Goal: Use online tool/utility: Utilize a website feature to perform a specific function

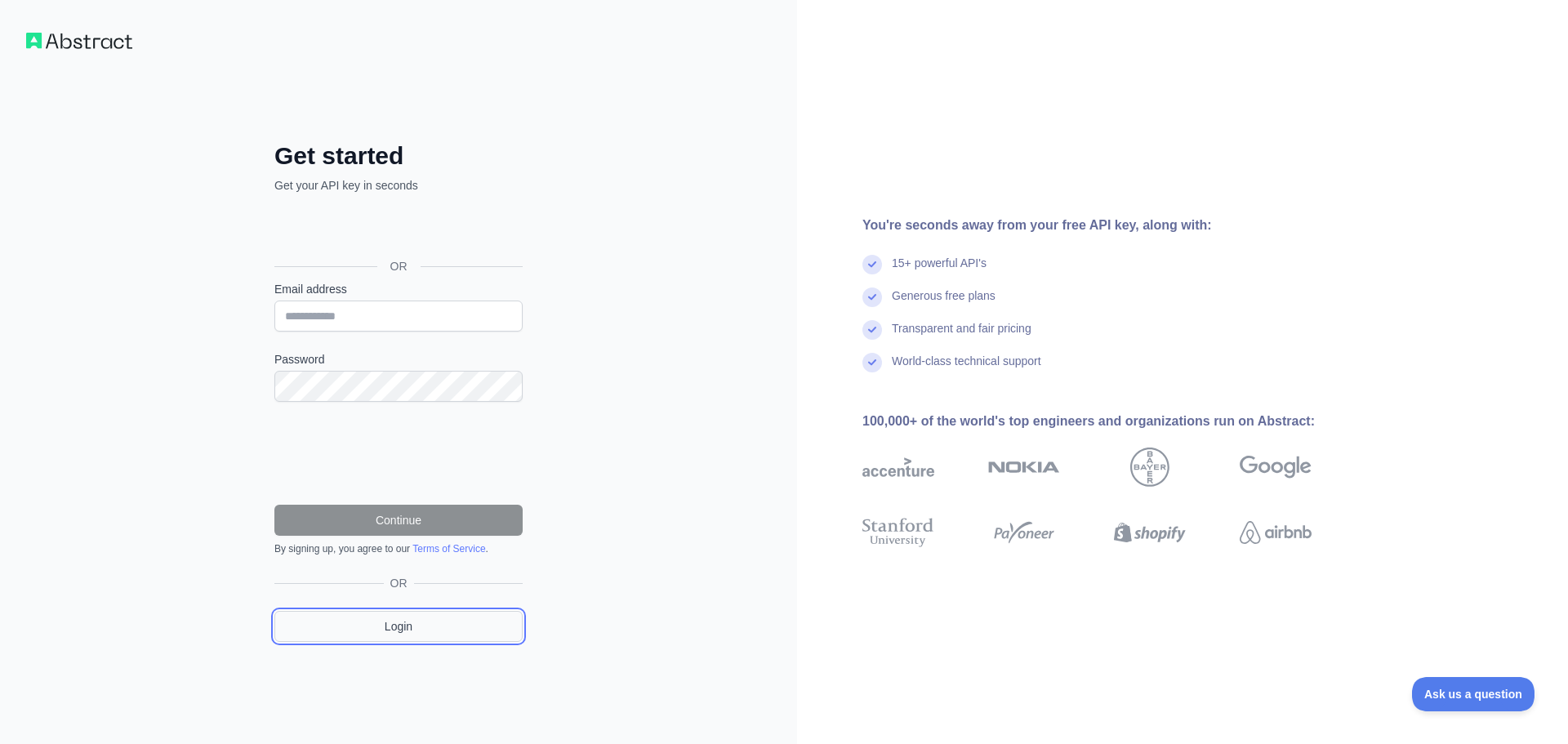
click at [414, 628] on link "Login" at bounding box center [399, 626] width 249 height 31
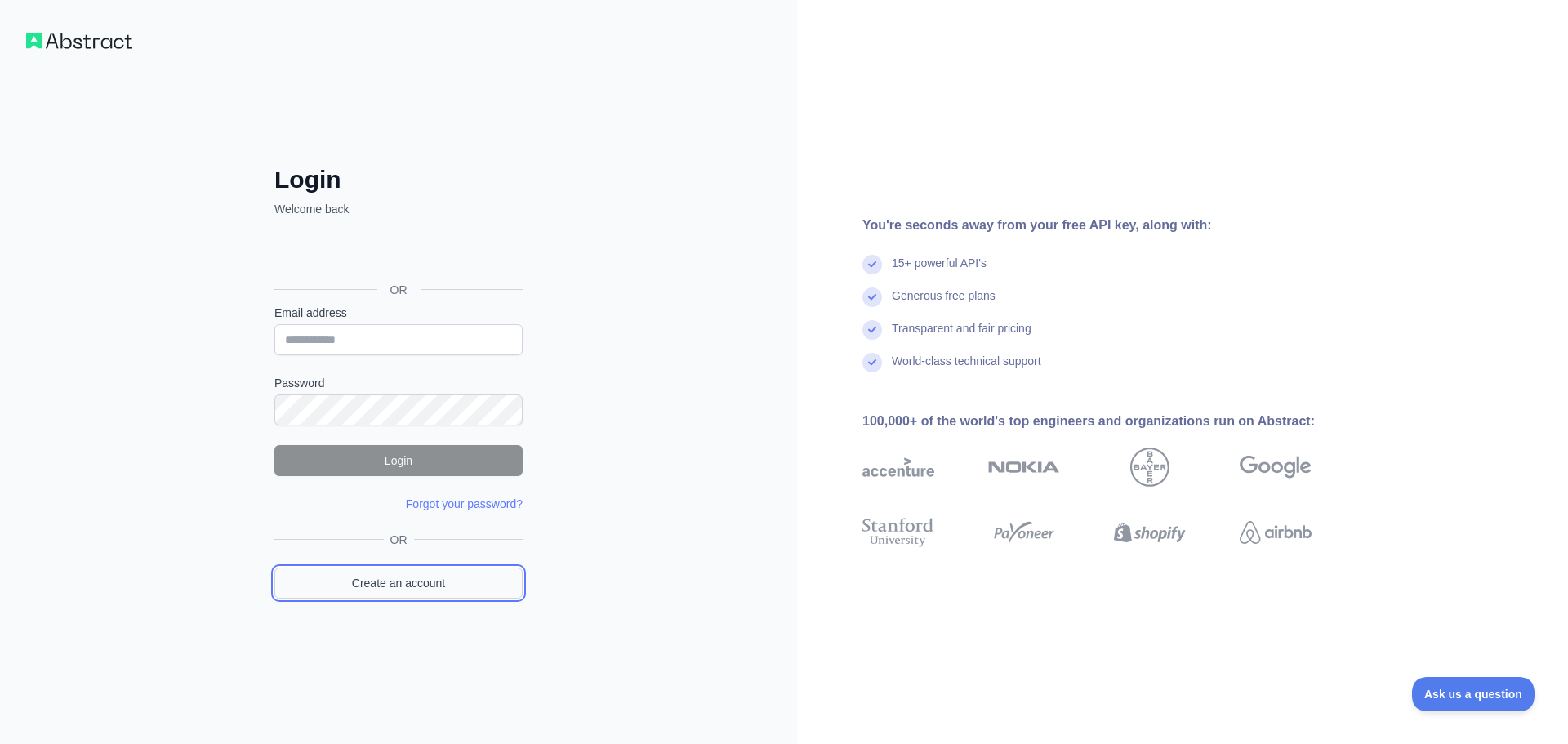
click at [416, 593] on link "Create an account" at bounding box center [399, 584] width 249 height 31
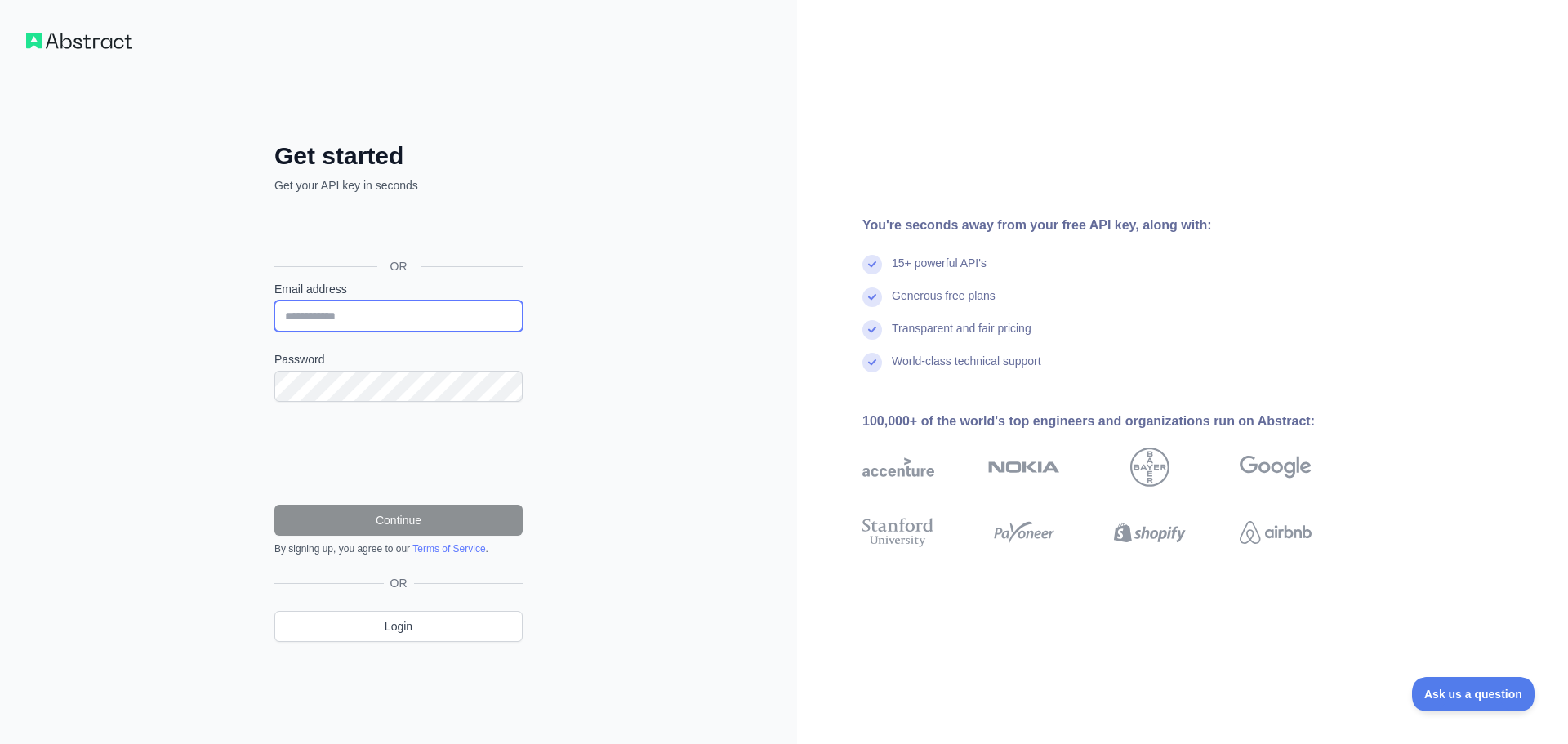
click at [325, 311] on input "Email address" at bounding box center [399, 317] width 249 height 31
type input "**********"
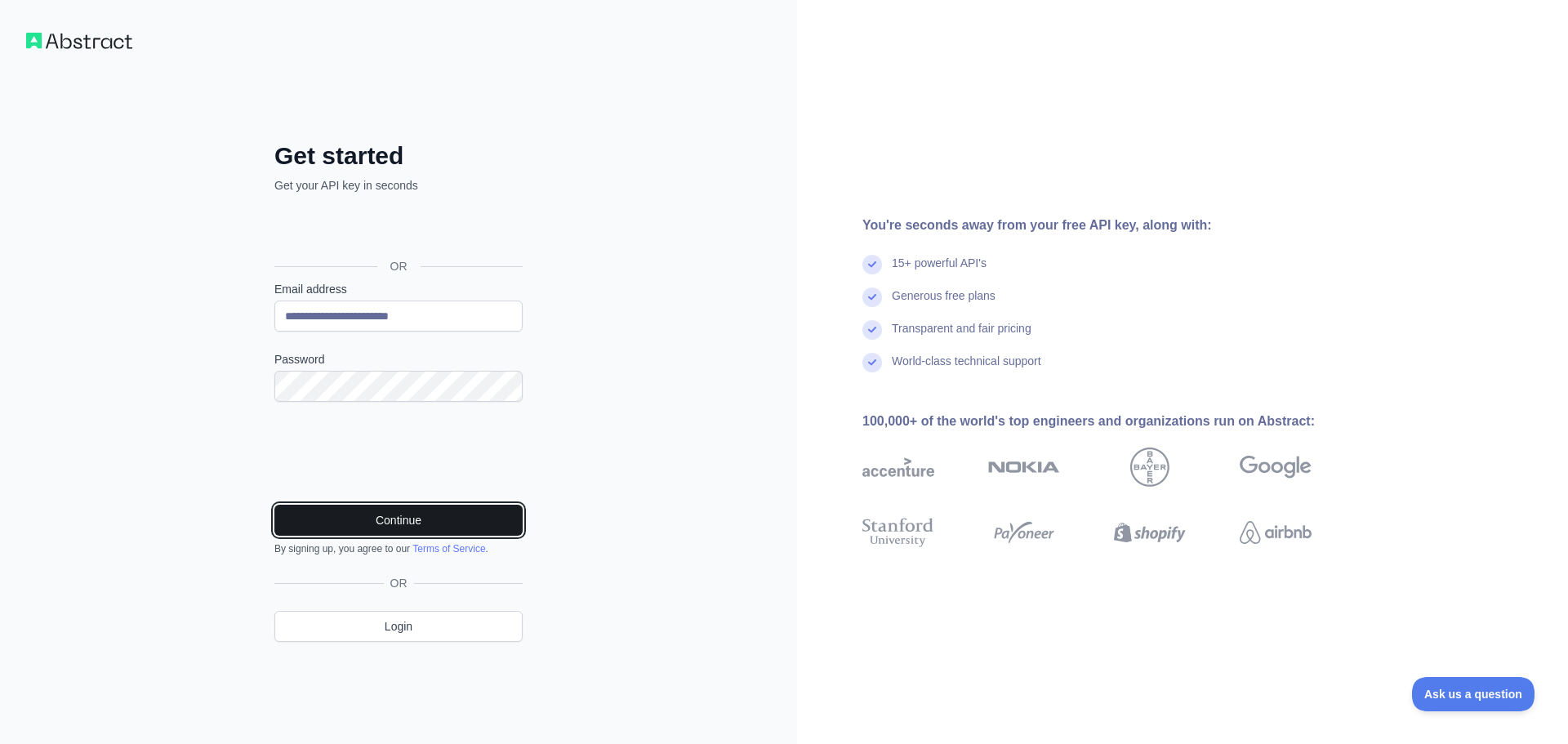
click at [386, 524] on button "Continue" at bounding box center [399, 521] width 249 height 31
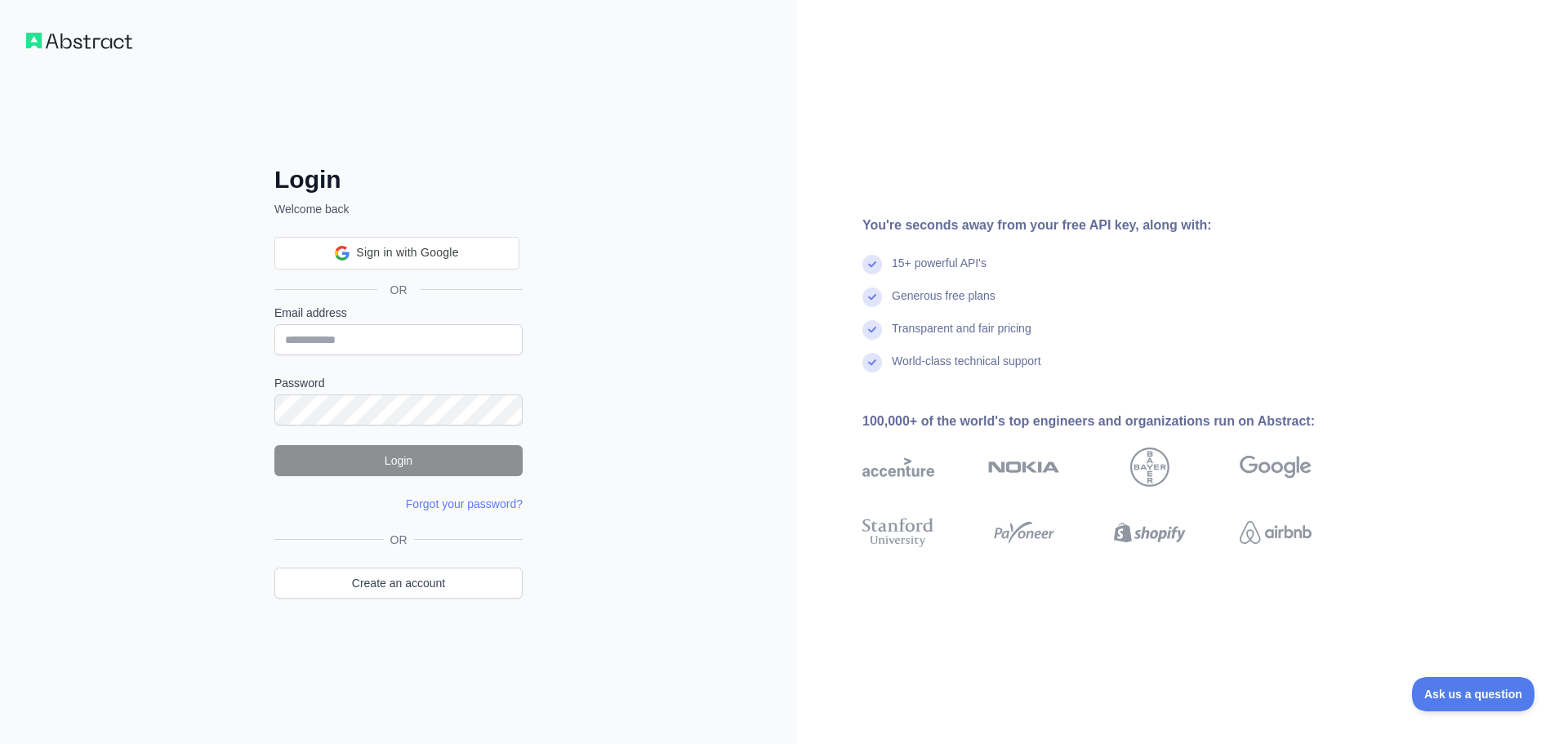
type input "**********"
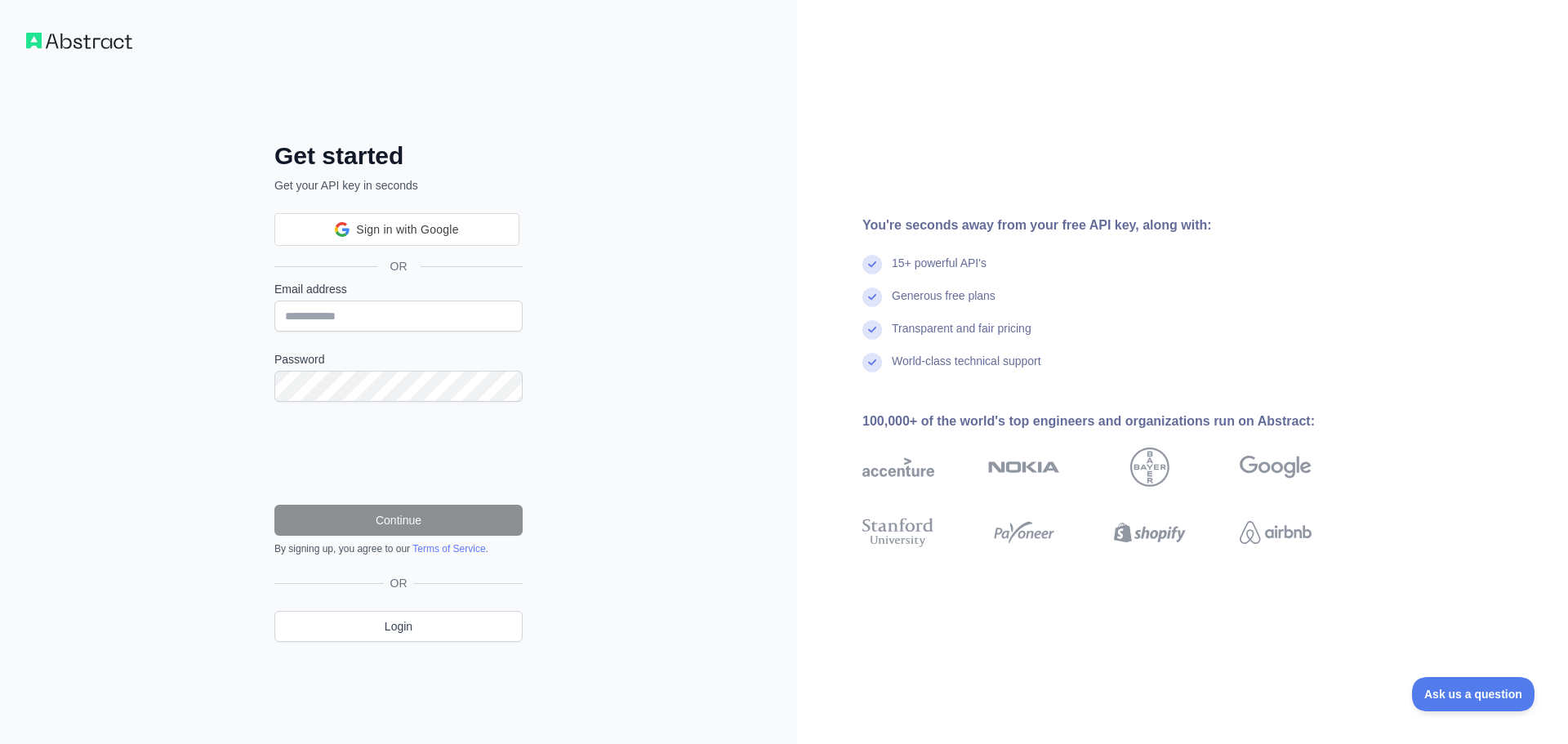
type input "**********"
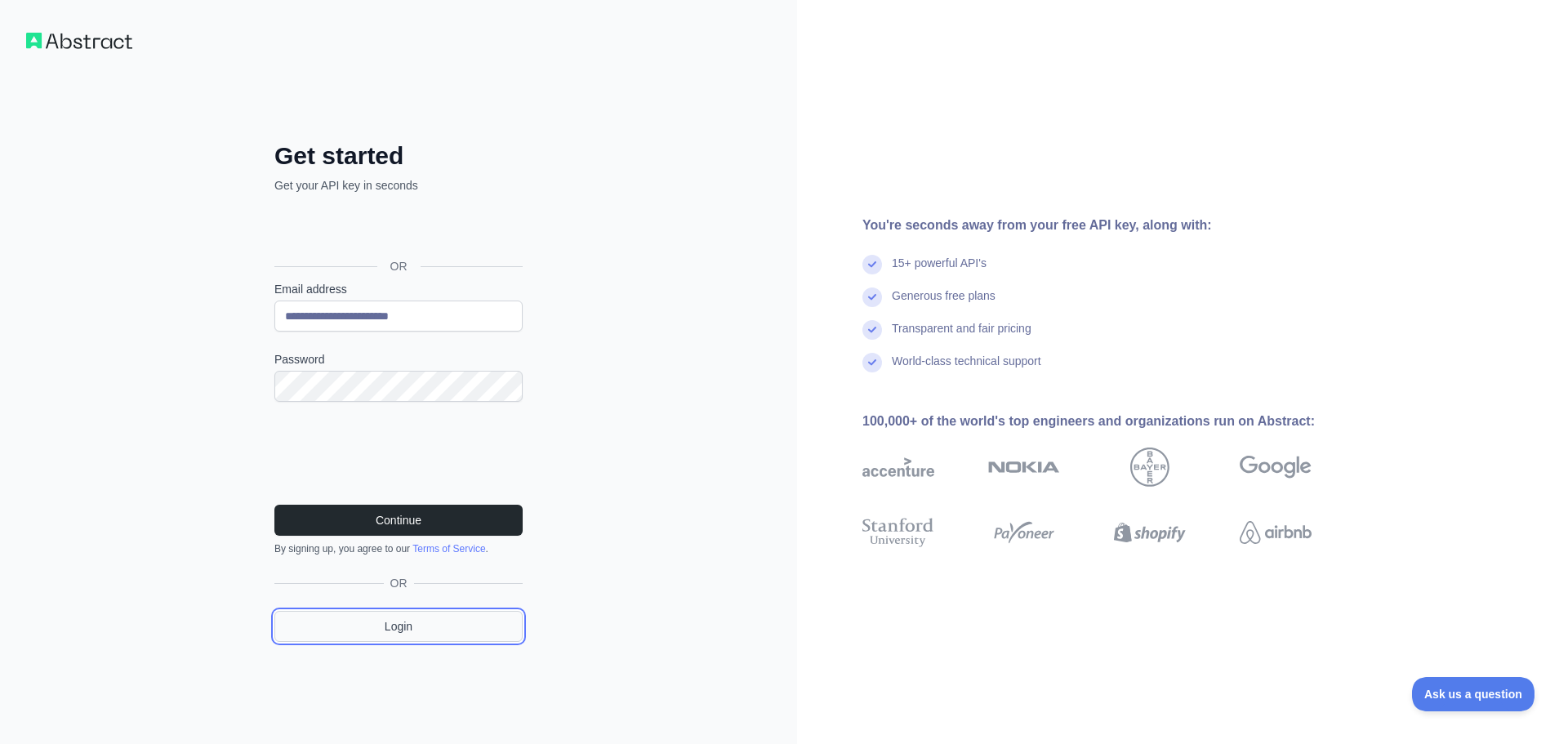
click at [398, 625] on link "Login" at bounding box center [399, 626] width 249 height 31
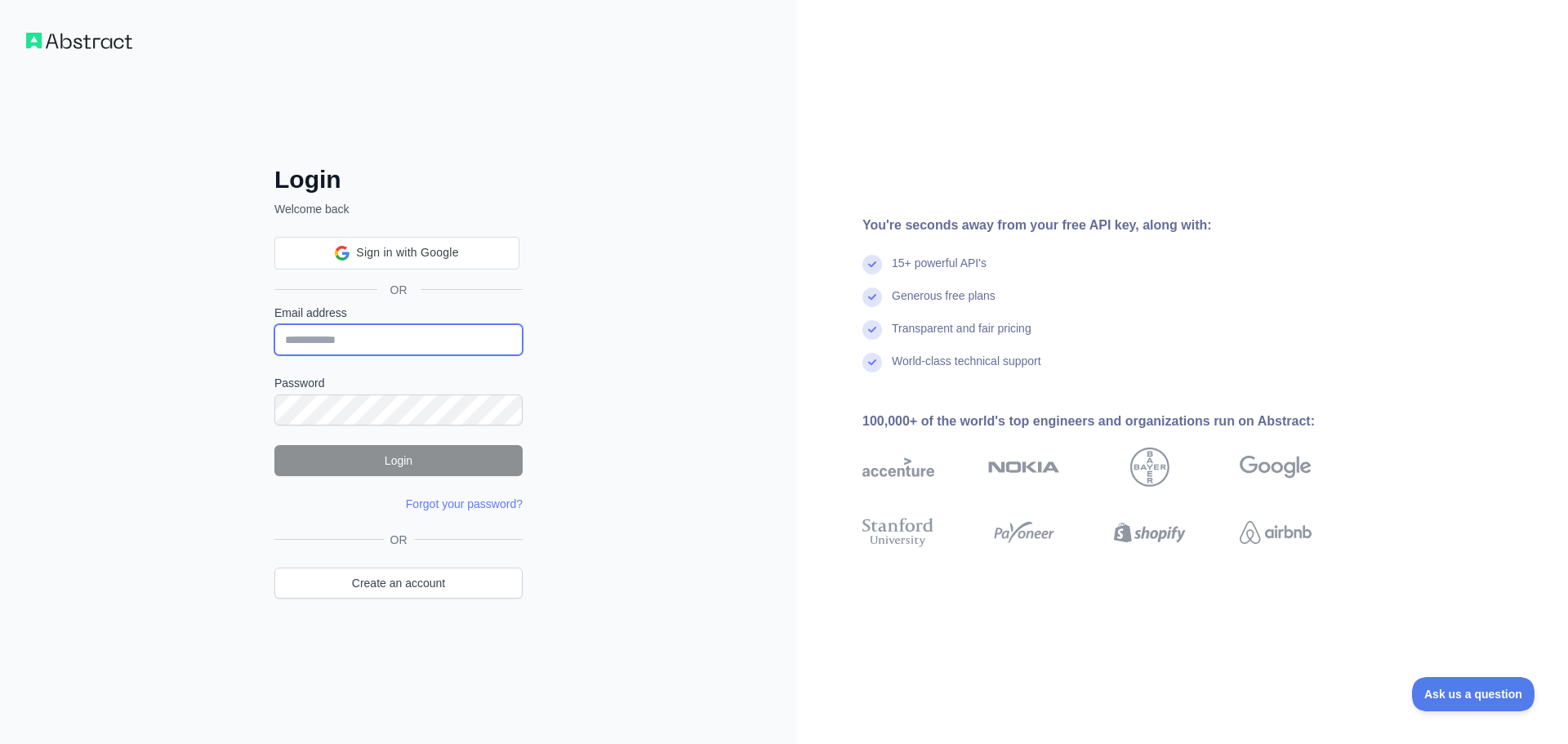
type input "**********"
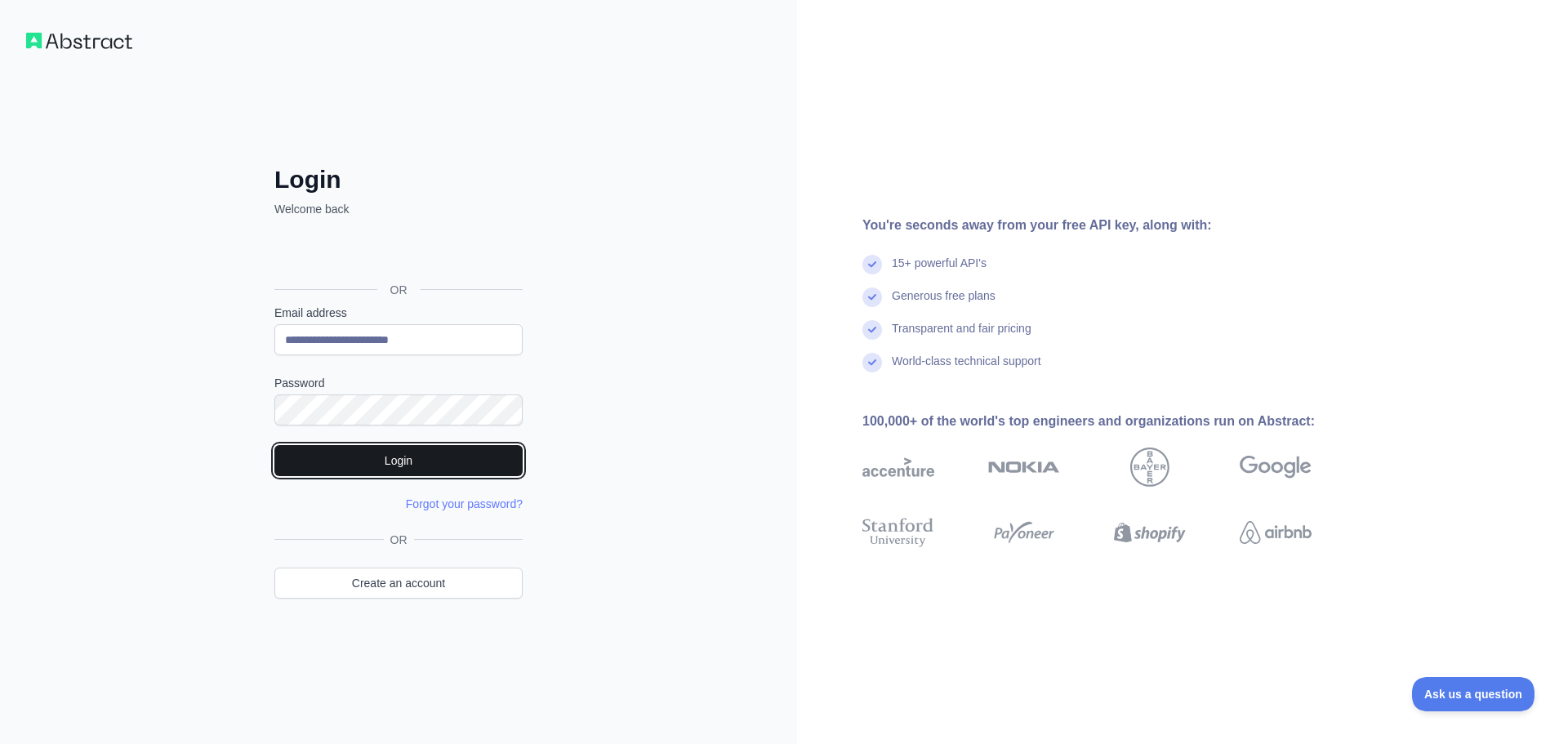
click at [400, 463] on button "Login" at bounding box center [399, 460] width 249 height 31
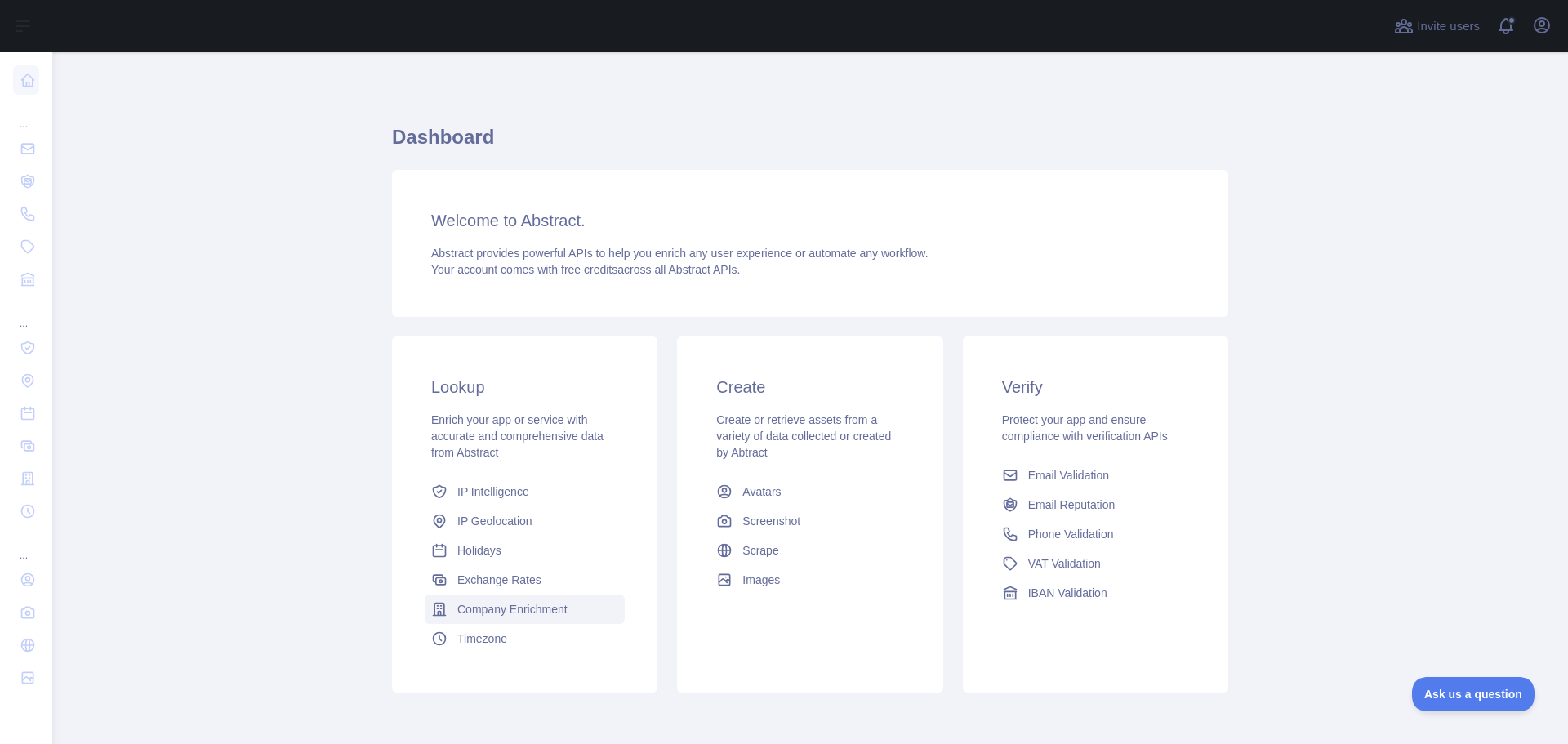
click at [482, 609] on span "Company Enrichment" at bounding box center [513, 609] width 111 height 17
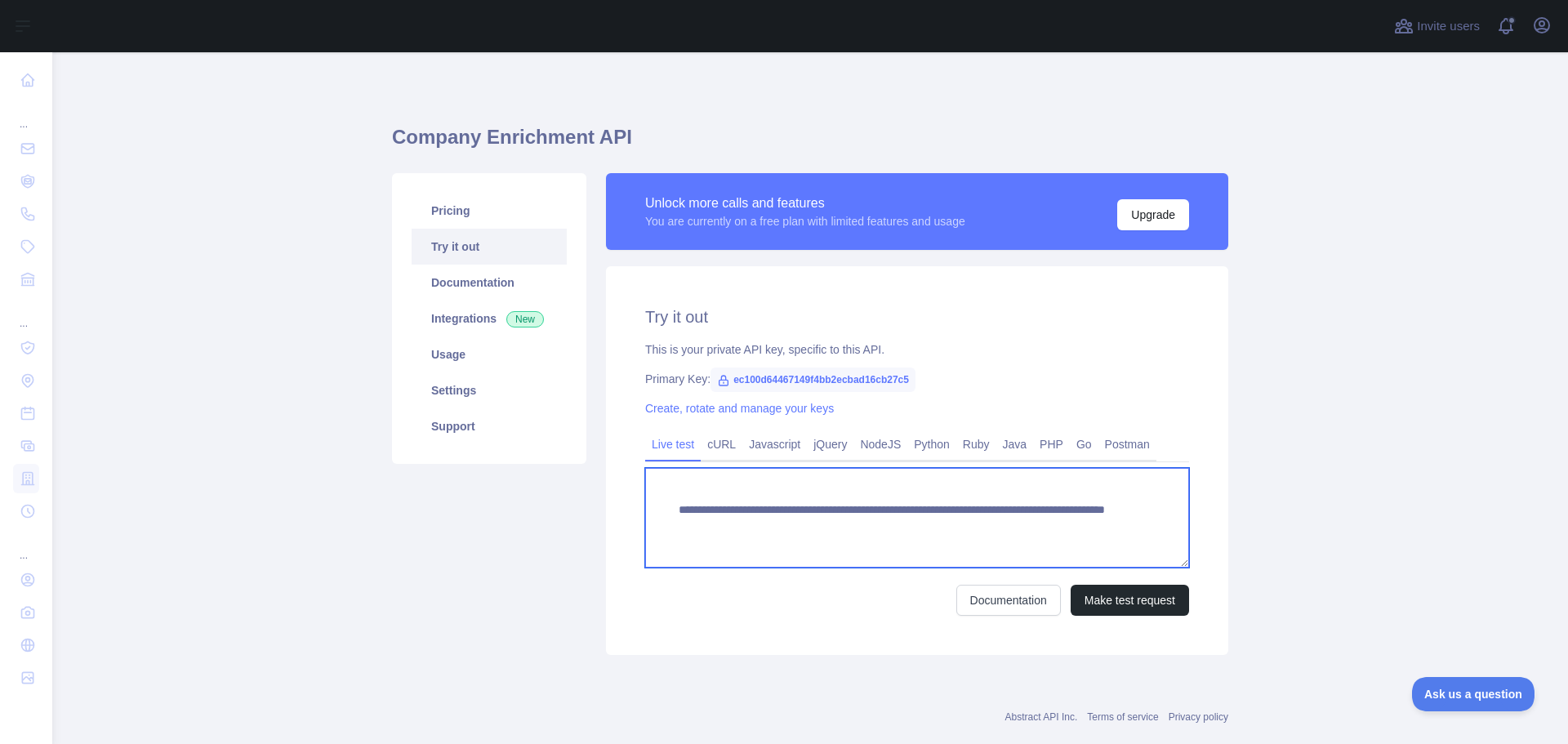
drag, startPoint x: 969, startPoint y: 529, endPoint x: 998, endPoint y: 527, distance: 29.1
click at [998, 527] on textarea "**********" at bounding box center [917, 518] width 544 height 100
type textarea "**********"
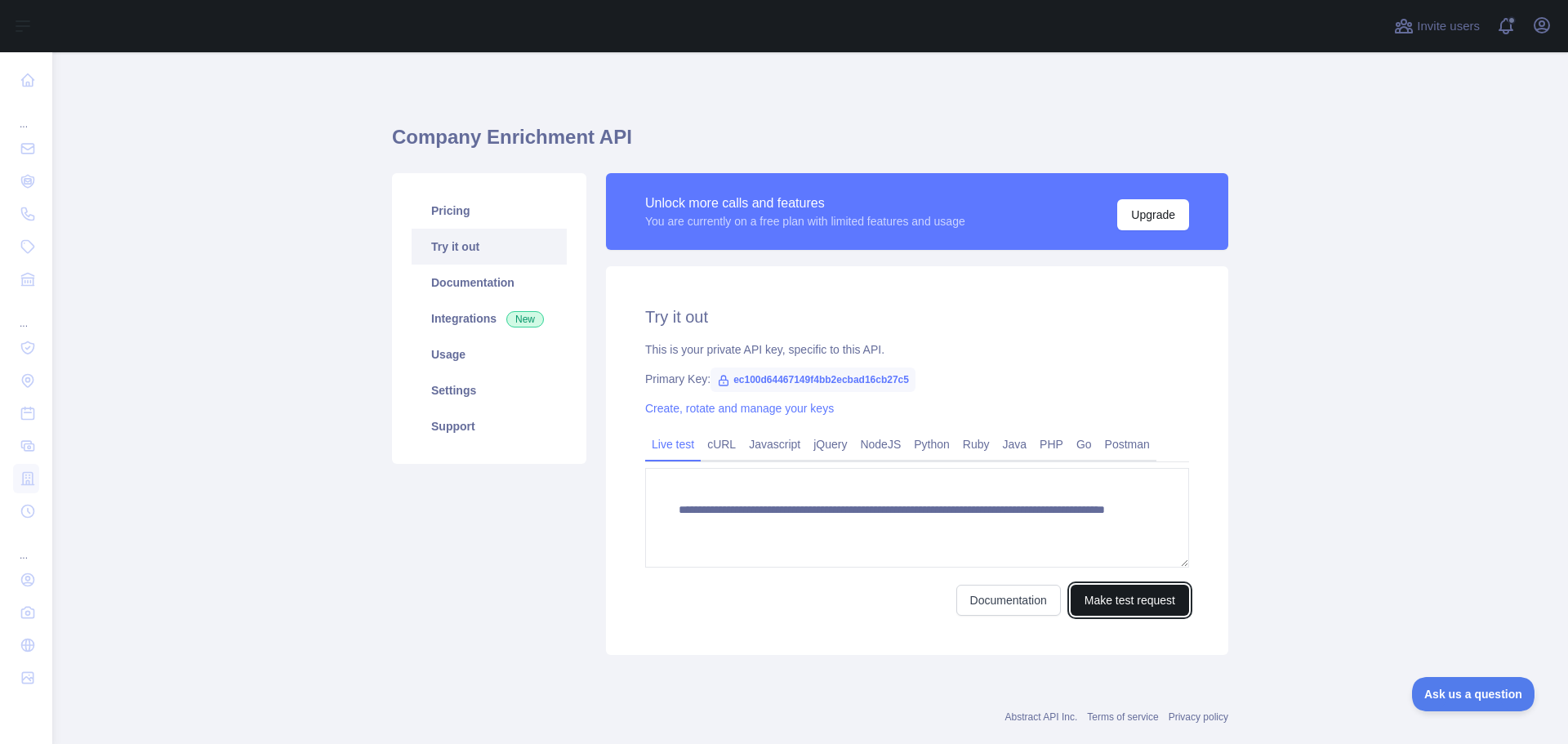
click at [1129, 601] on button "Make test request" at bounding box center [1130, 600] width 118 height 31
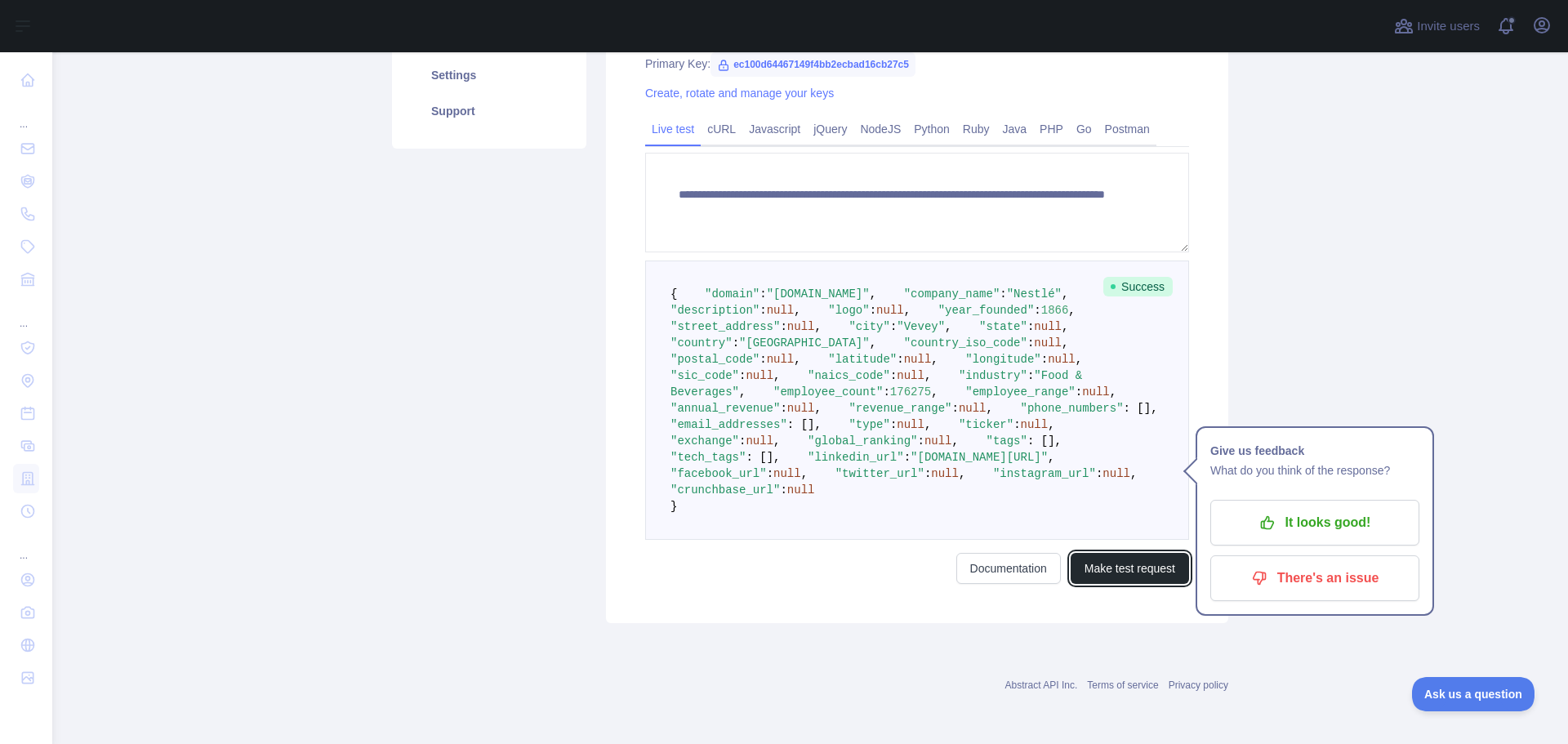
scroll to position [519, 0]
drag, startPoint x: 790, startPoint y: 174, endPoint x: 815, endPoint y: 172, distance: 25.1
click at [911, 304] on span ""year_founded" : 1866 ," at bounding box center [993, 310] width 165 height 13
copy span "1866"
click at [911, 464] on span ""[DOMAIN_NAME][URL]"" at bounding box center [979, 457] width 137 height 13
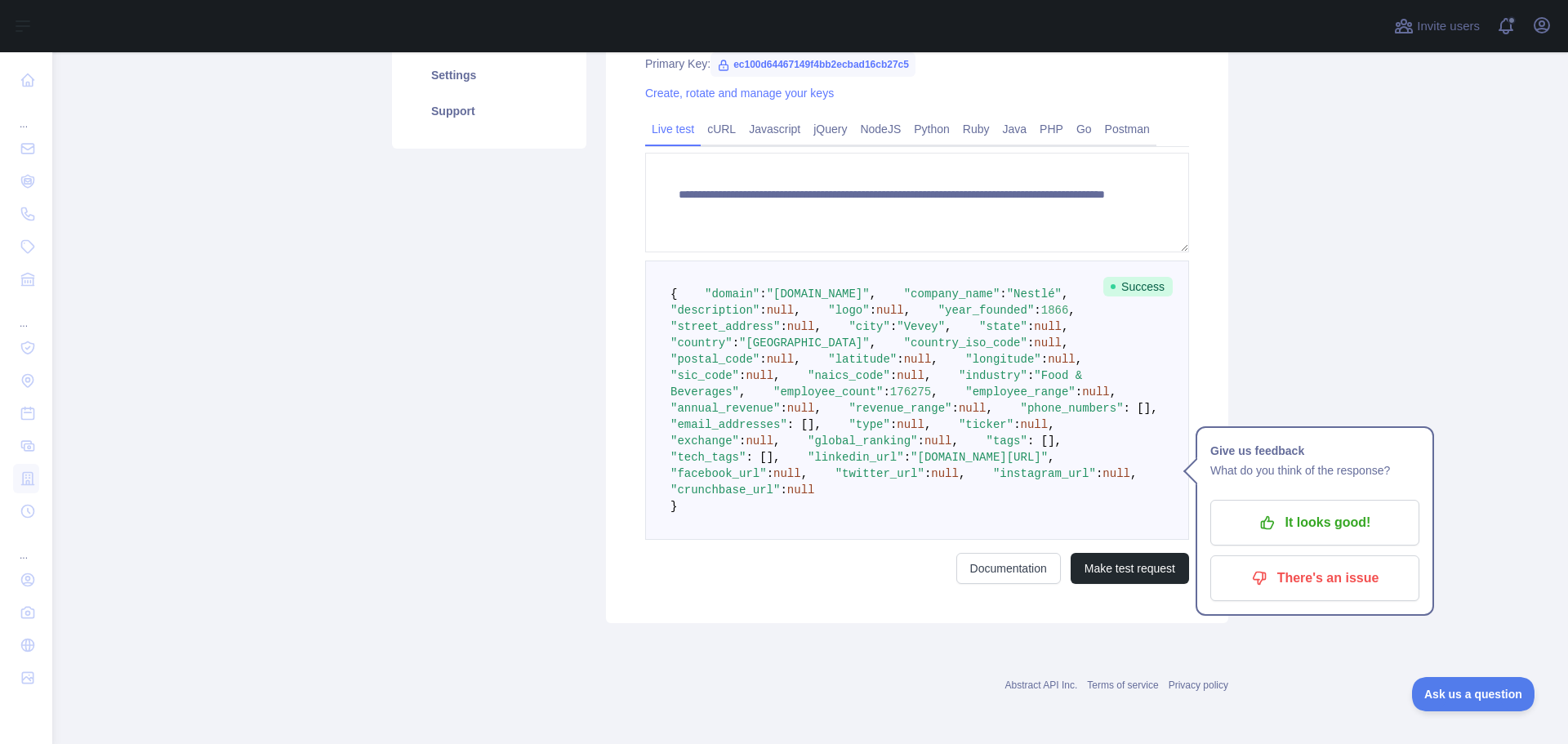
click at [911, 464] on span ""[DOMAIN_NAME][URL]"" at bounding box center [979, 457] width 137 height 13
drag, startPoint x: 795, startPoint y: 562, endPoint x: 994, endPoint y: 562, distance: 199.0
click at [994, 464] on span ""[DOMAIN_NAME][URL]"" at bounding box center [979, 457] width 137 height 13
copy span "[DOMAIN_NAME][URL]"
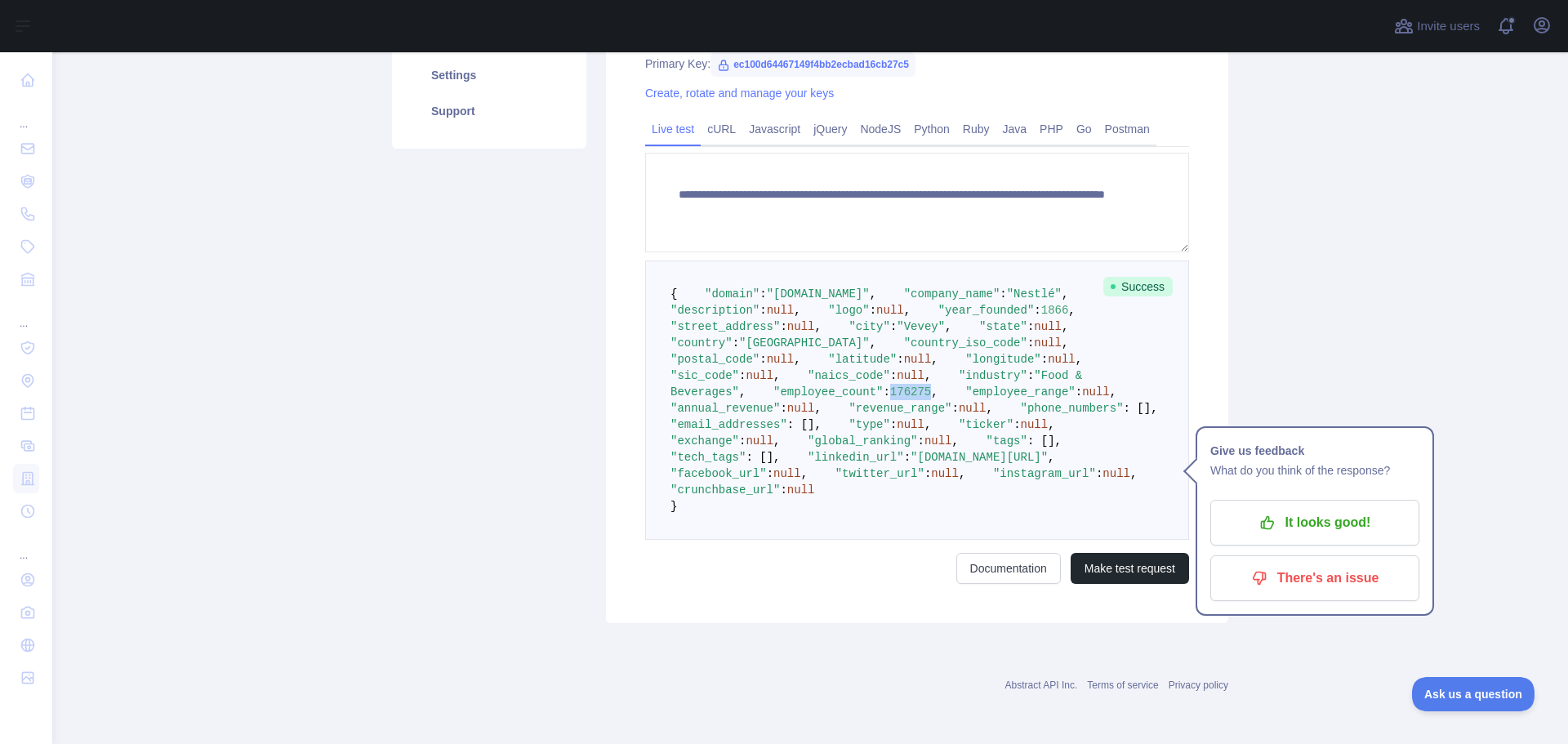
drag, startPoint x: 804, startPoint y: 367, endPoint x: 840, endPoint y: 368, distance: 36.0
click at [890, 386] on span "176275" at bounding box center [911, 391] width 41 height 13
copy span "176275"
drag, startPoint x: 772, startPoint y: 353, endPoint x: 871, endPoint y: 352, distance: 99.0
click at [871, 369] on span ""Food & Beverages"" at bounding box center [880, 384] width 418 height 29
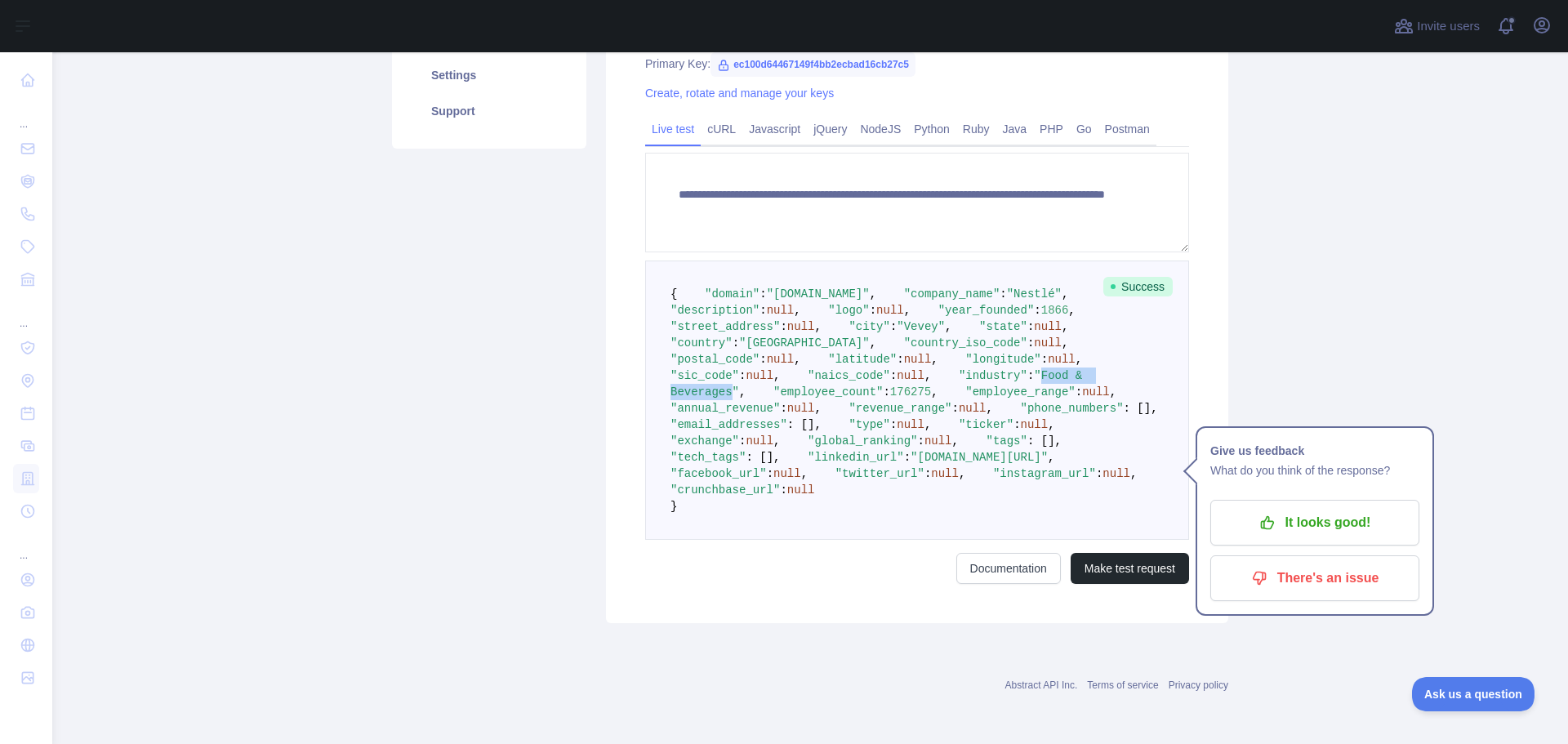
copy span "Food & Beverages"
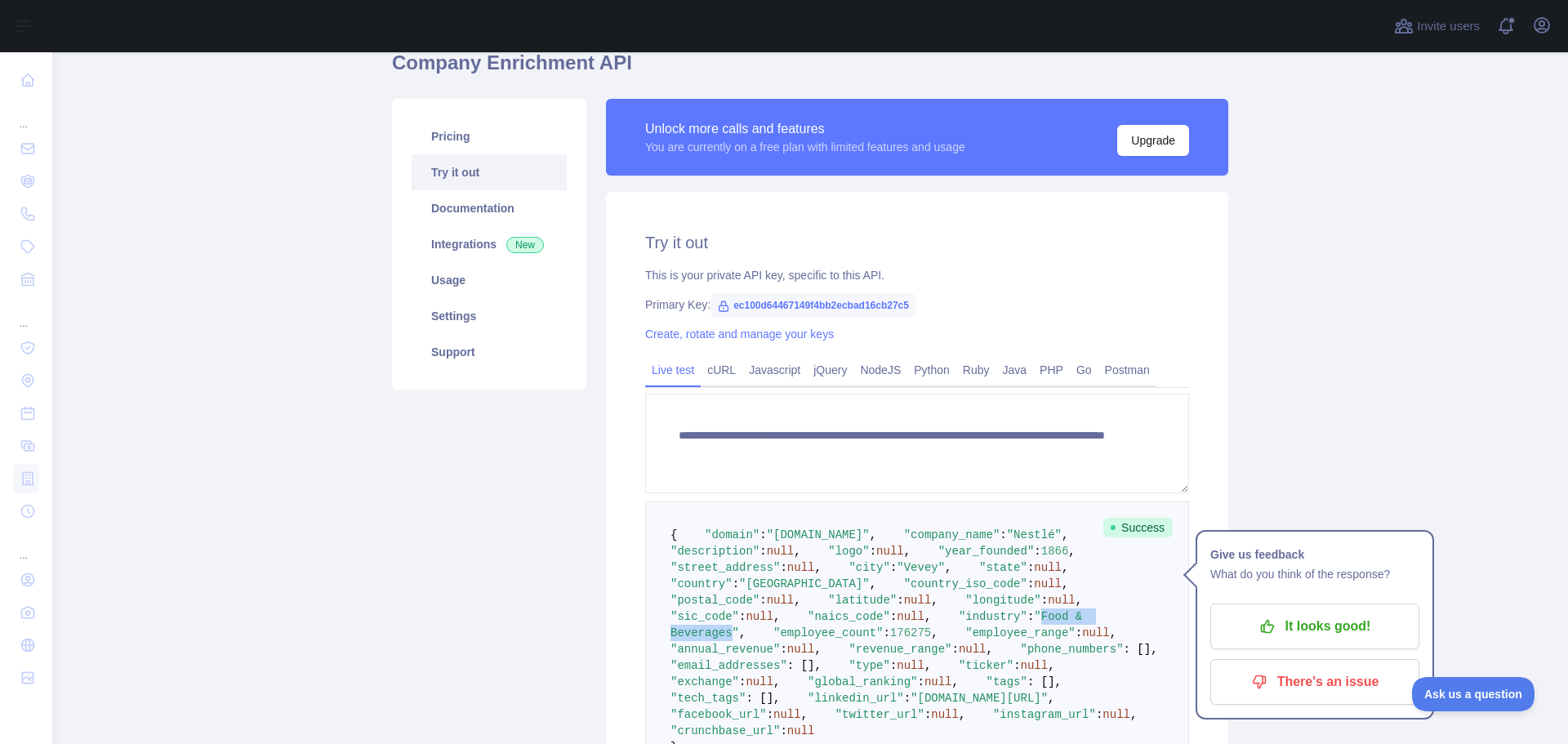
scroll to position [23, 0]
